Goal: Transaction & Acquisition: Purchase product/service

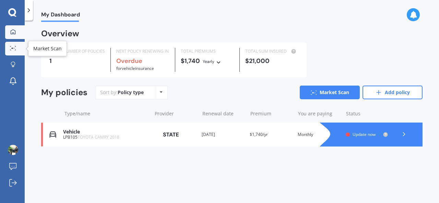
click at [19, 51] on link "Market Scan" at bounding box center [15, 49] width 20 height 14
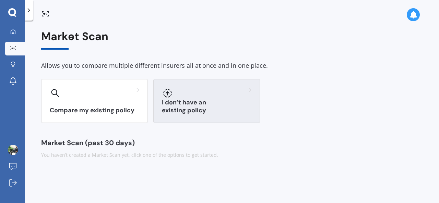
click at [212, 99] on div "I don’t have an existing policy" at bounding box center [206, 101] width 107 height 44
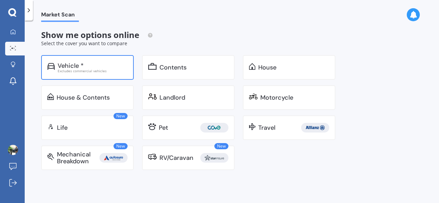
click at [90, 56] on div "Vehicle * Excludes commercial vehicles" at bounding box center [87, 67] width 93 height 25
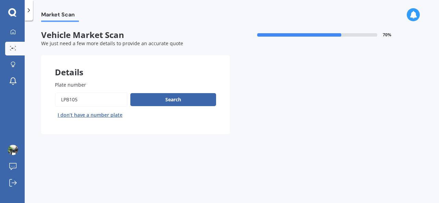
drag, startPoint x: 95, startPoint y: 98, endPoint x: 16, endPoint y: 93, distance: 78.4
click at [16, 93] on div "My Dashboard Market Scan Explore insurance Notifications Deep Sarai Submit feed…" at bounding box center [219, 101] width 439 height 203
type input "LNR712"
click at [160, 94] on button "Search" at bounding box center [173, 99] width 86 height 13
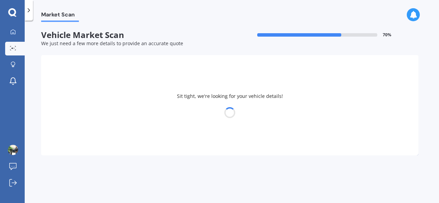
select select "TOYOTA"
select select "CAMRY"
select select "17"
select select "01"
select select "1993"
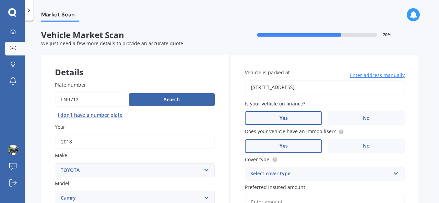
drag, startPoint x: 360, startPoint y: 89, endPoint x: 226, endPoint y: 87, distance: 133.8
type input "143A Budge Street, Riversdale, Blenheim 7201"
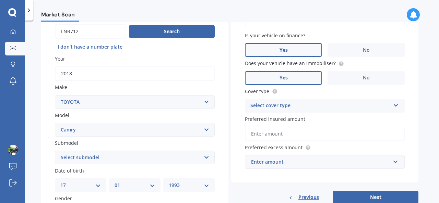
scroll to position [69, 0]
click at [316, 109] on div "Select cover type" at bounding box center [321, 106] width 140 height 8
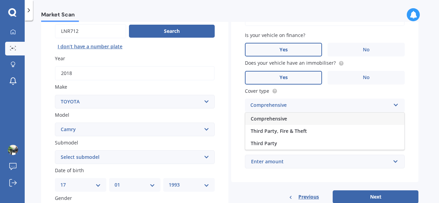
click at [290, 120] on div "Comprehensive" at bounding box center [324, 119] width 159 height 12
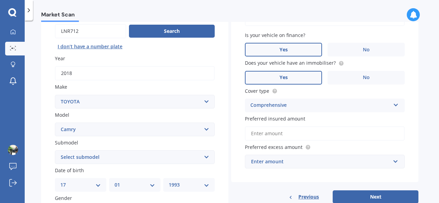
click at [294, 133] on input "Preferred insured amount" at bounding box center [325, 134] width 160 height 14
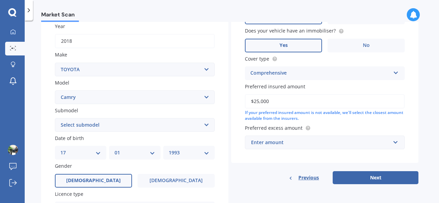
scroll to position [172, 0]
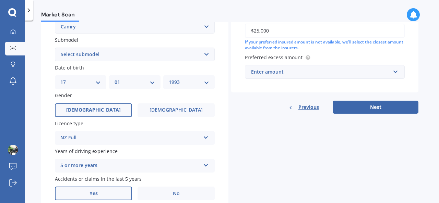
type input "$25,000"
click at [300, 75] on div "Enter amount" at bounding box center [320, 72] width 139 height 8
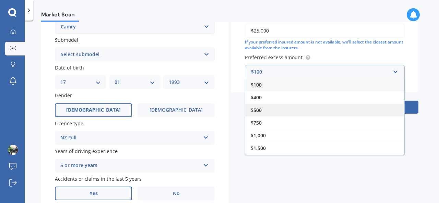
click at [270, 115] on div "$500" at bounding box center [324, 110] width 159 height 13
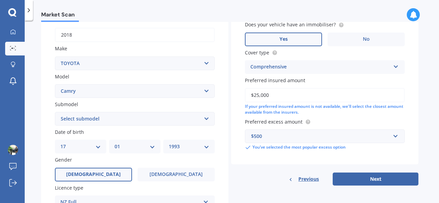
scroll to position [103, 0]
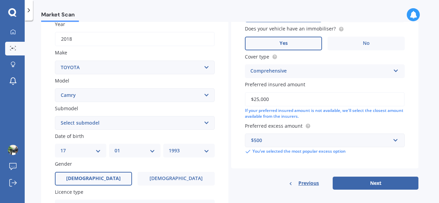
click at [113, 123] on select "Select submodel (All other) Altise 2.4 Altise 3.0 V6 Ateva 2.4 Ateva 3.0 V6 Azu…" at bounding box center [135, 123] width 160 height 14
select select "GLX"
click at [55, 117] on select "Select submodel (All other) Altise 2.4 Altise 3.0 V6 Ateva 2.4 Ateva 3.0 V6 Azu…" at bounding box center [135, 123] width 160 height 14
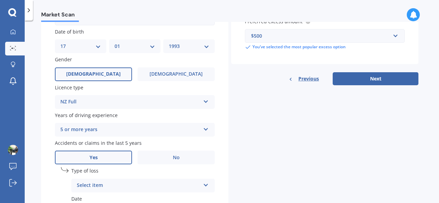
scroll to position [275, 0]
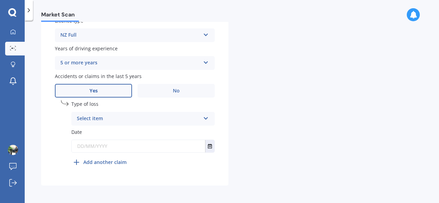
click at [135, 67] on div "5 or more years" at bounding box center [130, 63] width 140 height 8
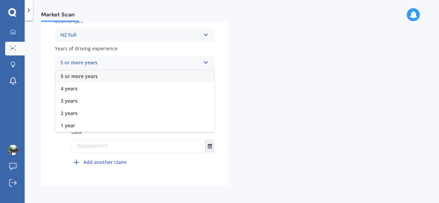
click at [135, 67] on div "5 or more years" at bounding box center [130, 63] width 140 height 8
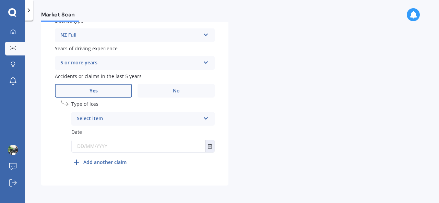
click at [113, 118] on div "Select item" at bounding box center [139, 119] width 124 height 8
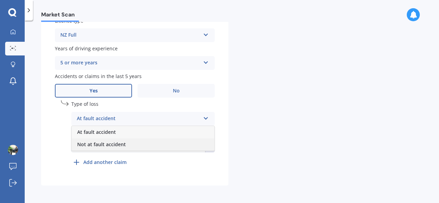
click at [108, 146] on span "Not at fault accident" at bounding box center [101, 144] width 49 height 7
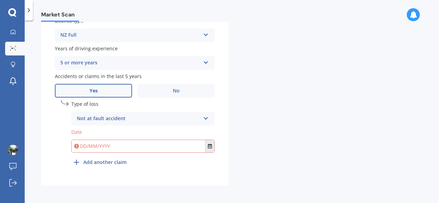
click at [210, 151] on button "Select date" at bounding box center [209, 146] width 9 height 12
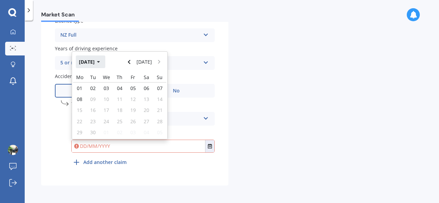
click at [95, 66] on button "Sep 2025" at bounding box center [91, 62] width 30 height 12
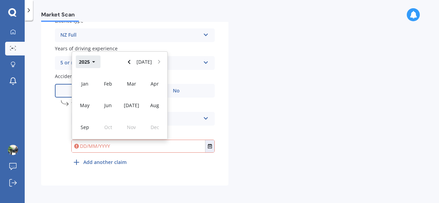
click at [94, 68] on button "2025" at bounding box center [88, 62] width 25 height 12
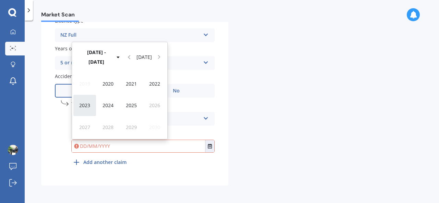
click at [88, 106] on span "2023" at bounding box center [84, 105] width 11 height 7
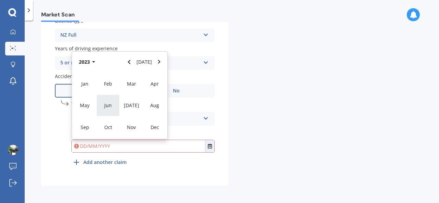
click at [109, 114] on div "Jun" at bounding box center [107, 106] width 23 height 22
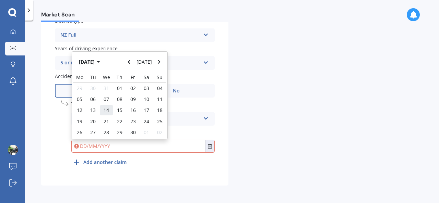
click at [108, 113] on span "14" at bounding box center [106, 110] width 5 height 7
type input "14/06/2023"
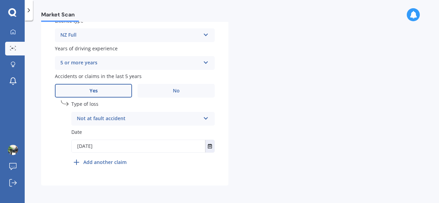
click at [112, 163] on b "Add another claim" at bounding box center [104, 162] width 43 height 7
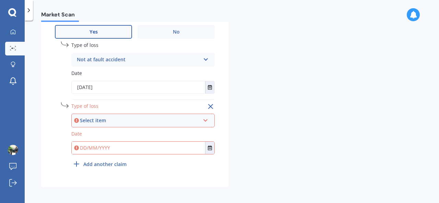
scroll to position [337, 0]
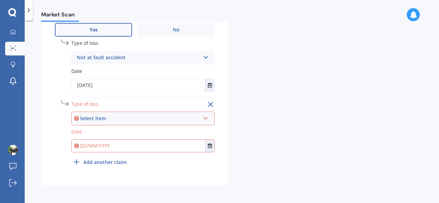
click at [128, 121] on div "Select item" at bounding box center [140, 119] width 120 height 8
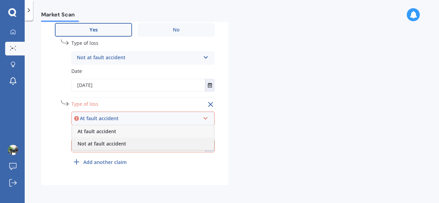
click at [112, 143] on span "Not at fault accident" at bounding box center [102, 144] width 49 height 7
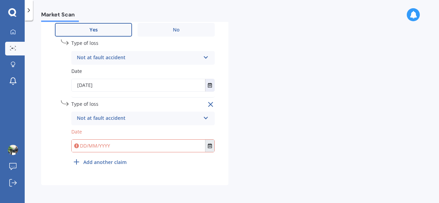
click at [208, 149] on button "Select date" at bounding box center [209, 146] width 9 height 12
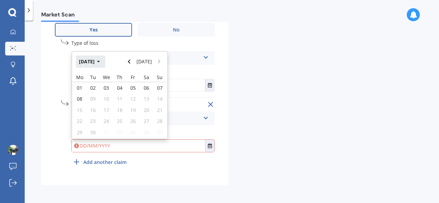
click at [91, 63] on button "Sep 2025" at bounding box center [91, 62] width 30 height 12
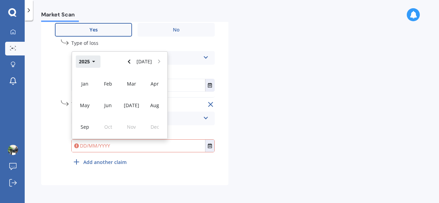
click at [95, 66] on button "2025" at bounding box center [88, 62] width 25 height 12
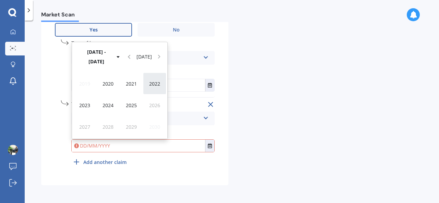
click at [153, 85] on span "2022" at bounding box center [154, 84] width 11 height 7
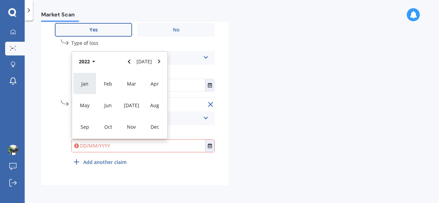
click at [86, 86] on span "Jan" at bounding box center [84, 84] width 7 height 7
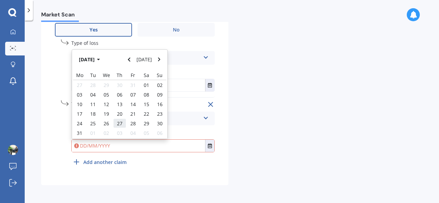
click at [118, 121] on span "27" at bounding box center [119, 123] width 5 height 7
type input "27/01/2022"
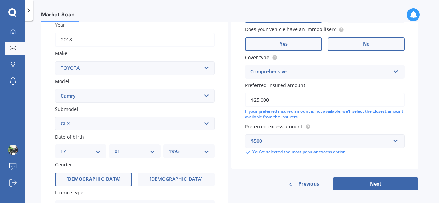
scroll to position [103, 0]
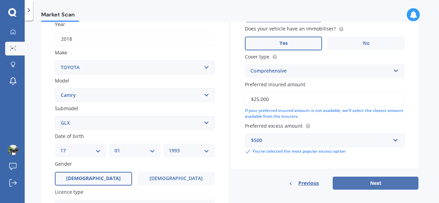
click at [382, 178] on button "Next" at bounding box center [376, 183] width 86 height 13
select select "17"
select select "01"
select select "1993"
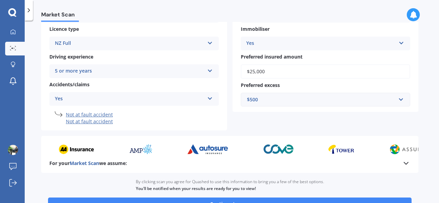
scroll to position [170, 0]
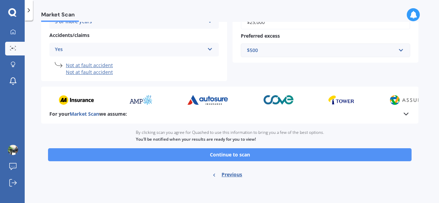
click at [280, 152] on button "Continue to scan" at bounding box center [230, 155] width 364 height 13
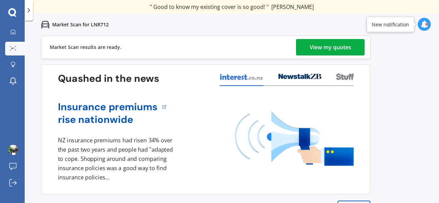
click at [307, 46] on link "View my quotes" at bounding box center [330, 47] width 69 height 16
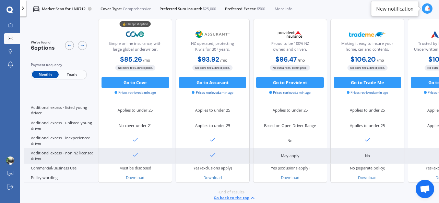
scroll to position [364, 0]
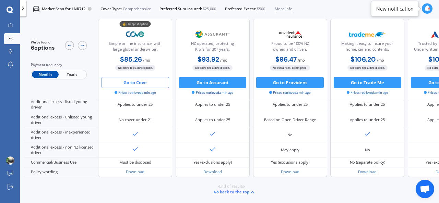
click at [135, 87] on button "Go to Cove" at bounding box center [136, 82] width 68 height 11
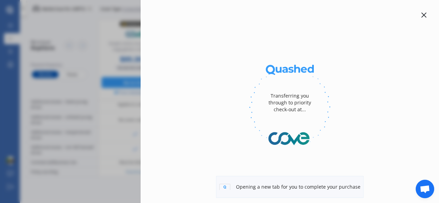
click at [96, 55] on div "Transferring you through to priority check-out at... Opening a new tab for you …" at bounding box center [219, 101] width 439 height 203
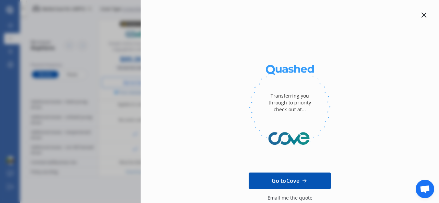
click at [422, 15] on icon at bounding box center [424, 15] width 5 height 5
